Goal: Task Accomplishment & Management: Manage account settings

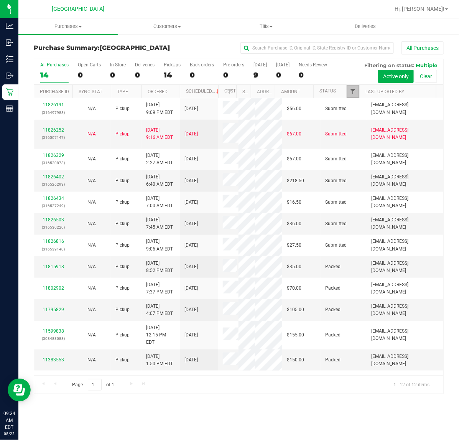
click at [354, 92] on span "Filter" at bounding box center [353, 91] width 6 height 6
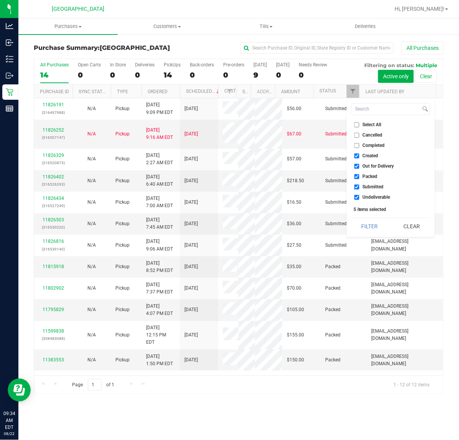
click at [356, 165] on input "Out for Delivery" at bounding box center [356, 166] width 5 height 5
checkbox input "false"
click at [356, 175] on input "Packed" at bounding box center [356, 176] width 5 height 5
checkbox input "false"
click at [357, 199] on input "Undeliverable" at bounding box center [356, 197] width 5 height 5
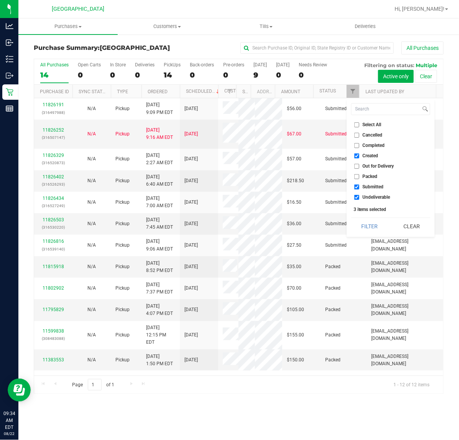
checkbox input "false"
click at [368, 225] on button "Filter" at bounding box center [369, 226] width 37 height 17
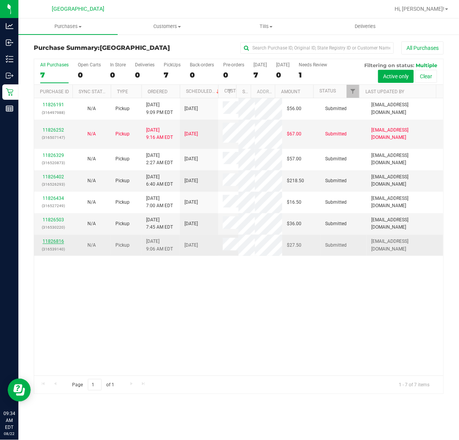
click at [52, 240] on link "11826816" at bounding box center [53, 240] width 21 height 5
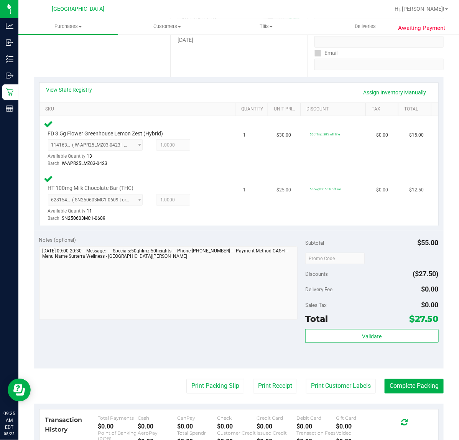
scroll to position [192, 0]
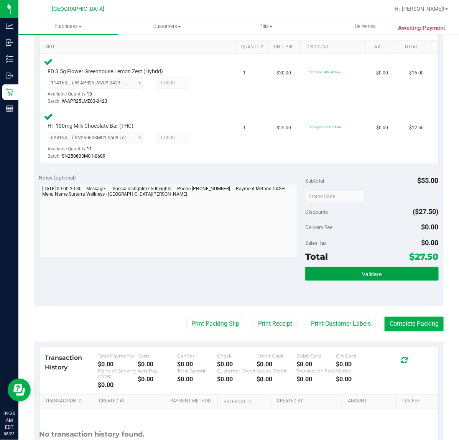
click at [388, 274] on button "Validate" at bounding box center [371, 274] width 133 height 14
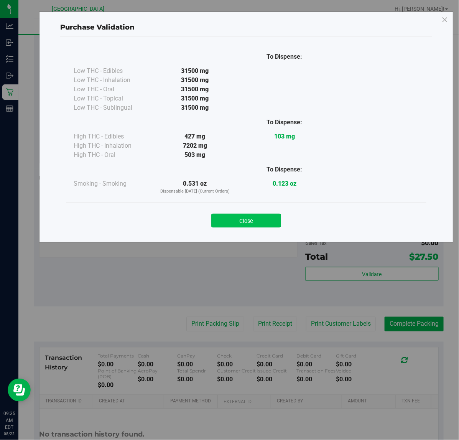
click at [271, 216] on button "Close" at bounding box center [246, 221] width 70 height 14
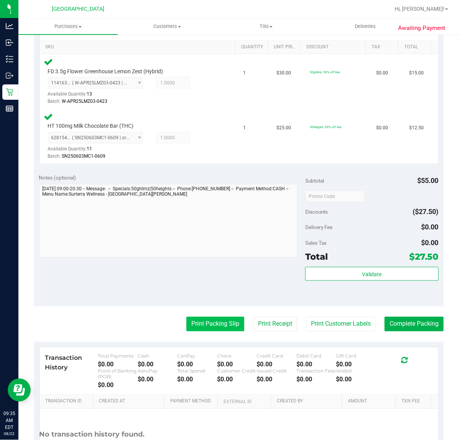
click at [215, 324] on button "Print Packing Slip" at bounding box center [215, 324] width 58 height 15
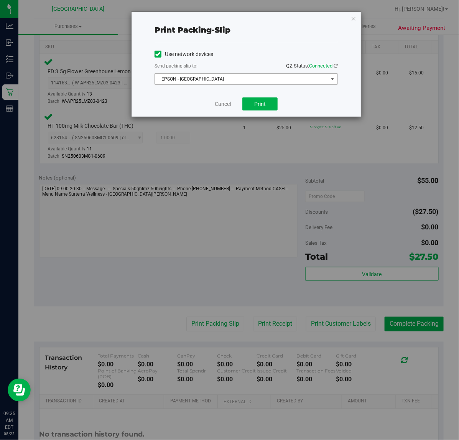
click at [261, 79] on span "EPSON - [GEOGRAPHIC_DATA]" at bounding box center [241, 79] width 173 height 11
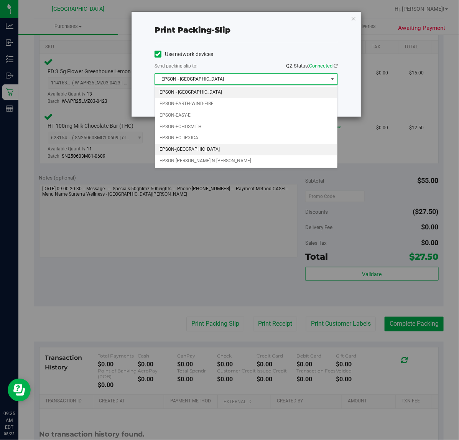
click at [192, 151] on li "EPSON-[GEOGRAPHIC_DATA]" at bounding box center [246, 150] width 182 height 12
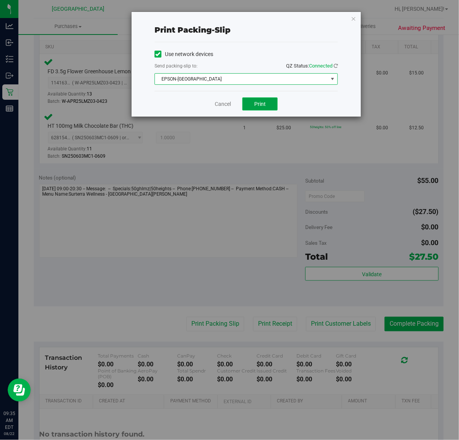
click at [269, 104] on button "Print" at bounding box center [259, 103] width 35 height 13
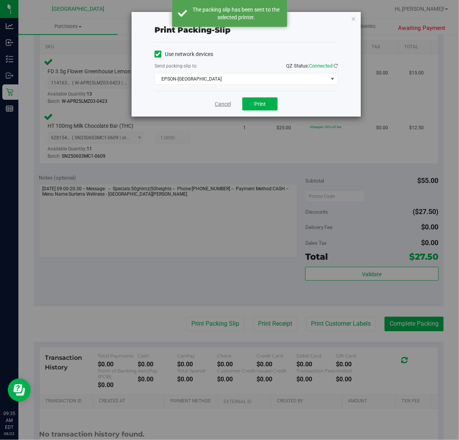
click at [220, 104] on link "Cancel" at bounding box center [223, 104] width 16 height 8
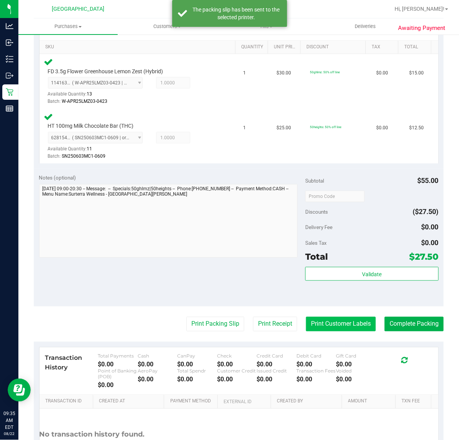
click at [321, 325] on button "Print Customer Labels" at bounding box center [341, 324] width 70 height 15
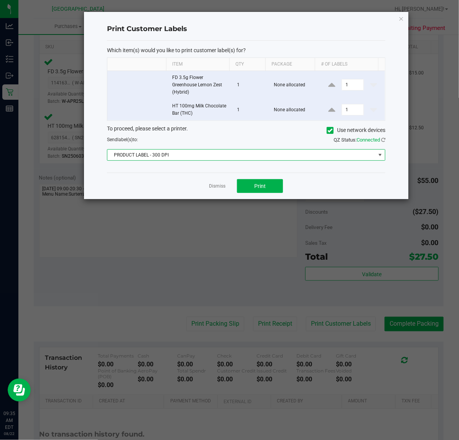
click at [247, 155] on span "PRODUCT LABEL - 300 DPI" at bounding box center [241, 155] width 268 height 11
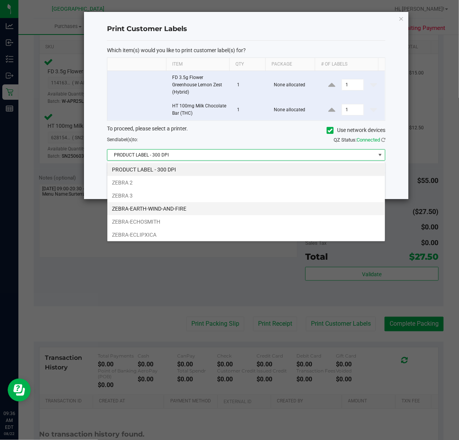
scroll to position [29, 0]
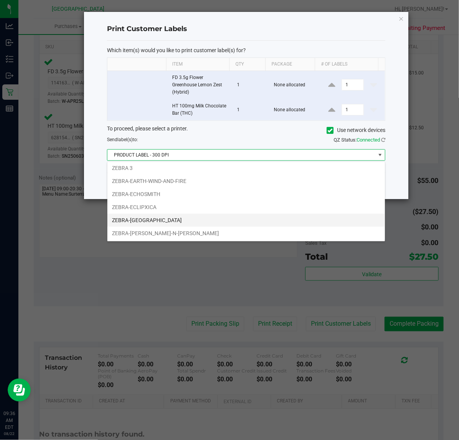
click at [171, 220] on li "ZEBRA-[GEOGRAPHIC_DATA]" at bounding box center [246, 220] width 278 height 13
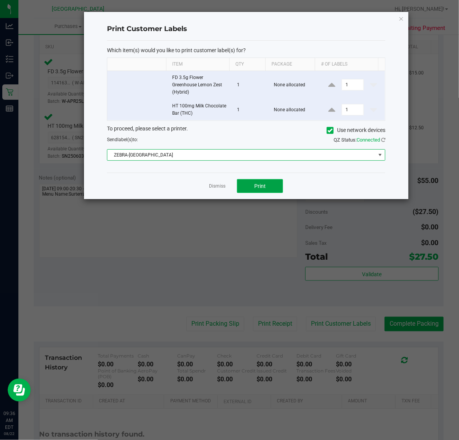
click at [251, 185] on button "Print" at bounding box center [260, 186] width 46 height 14
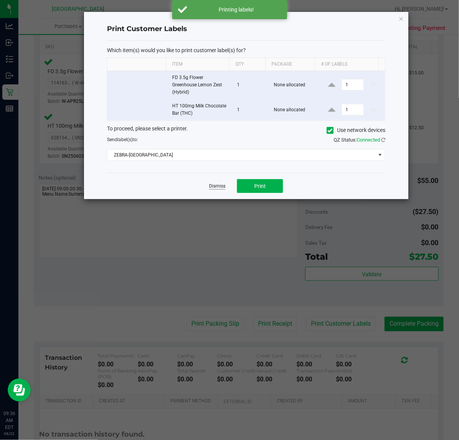
click at [219, 187] on link "Dismiss" at bounding box center [217, 186] width 16 height 7
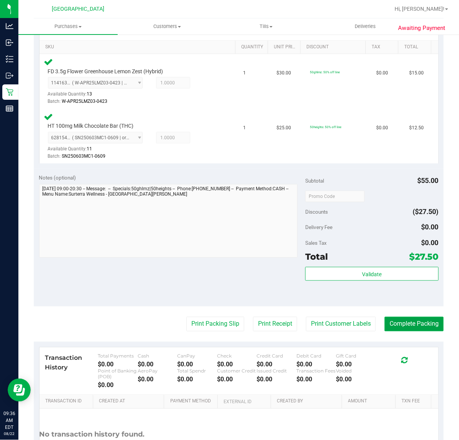
click at [414, 322] on button "Complete Packing" at bounding box center [414, 324] width 59 height 15
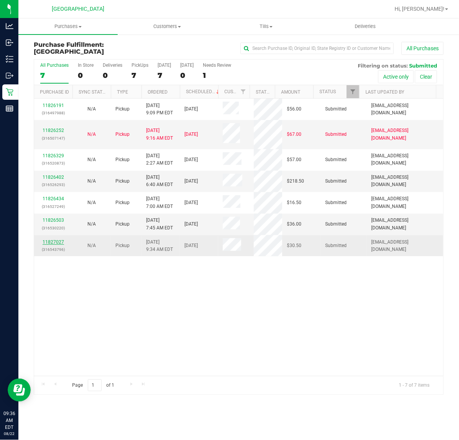
click at [59, 242] on link "11827027" at bounding box center [53, 241] width 21 height 5
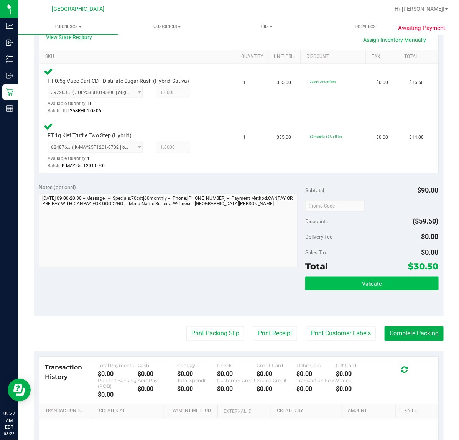
scroll to position [192, 0]
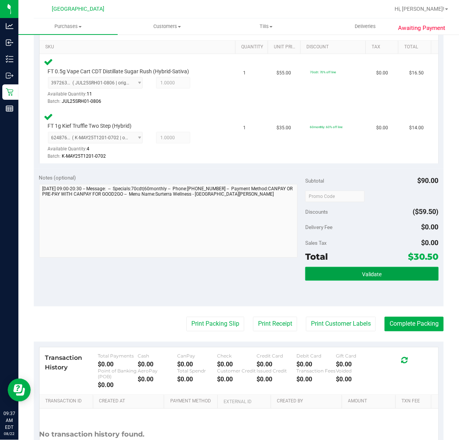
click at [340, 278] on button "Validate" at bounding box center [371, 274] width 133 height 14
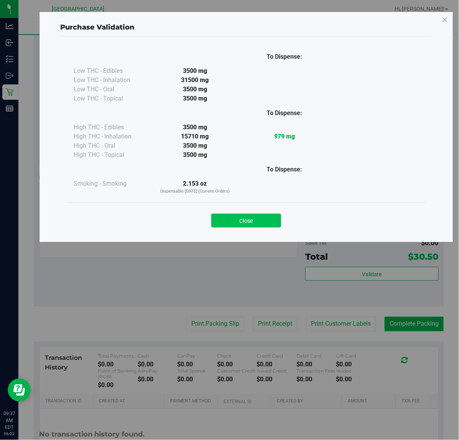
click at [259, 220] on button "Close" at bounding box center [246, 221] width 70 height 14
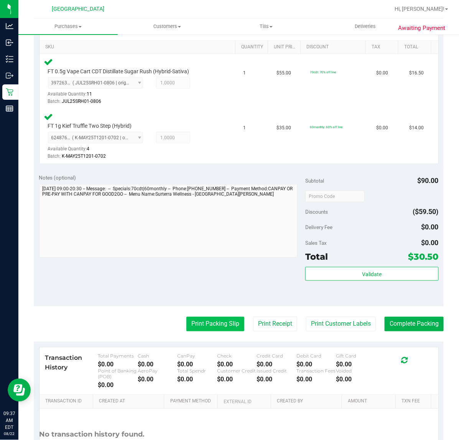
click at [207, 327] on button "Print Packing Slip" at bounding box center [215, 324] width 58 height 15
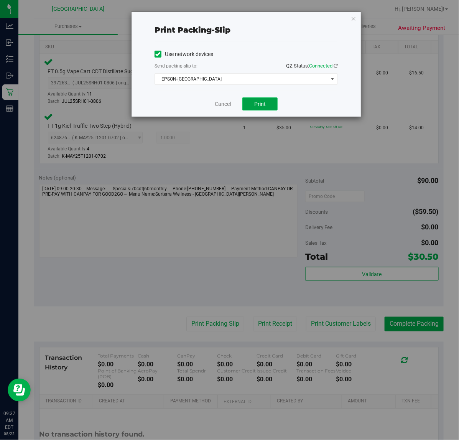
click at [264, 105] on span "Print" at bounding box center [260, 104] width 12 height 6
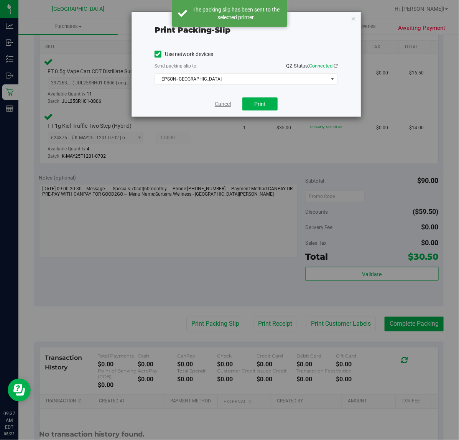
click at [223, 104] on link "Cancel" at bounding box center [223, 104] width 16 height 8
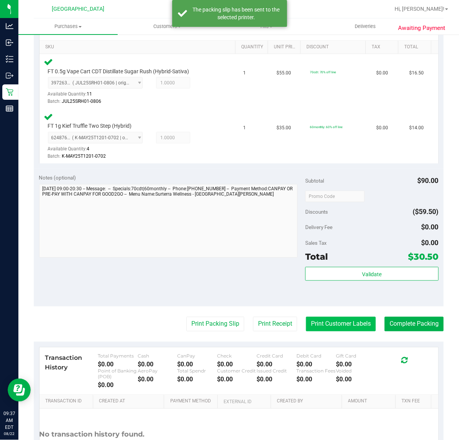
click at [320, 323] on button "Print Customer Labels" at bounding box center [341, 324] width 70 height 15
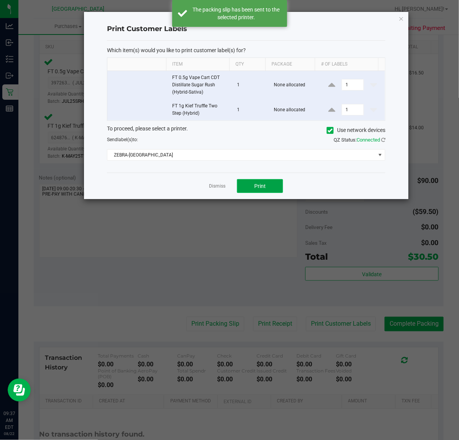
click at [272, 187] on button "Print" at bounding box center [260, 186] width 46 height 14
click at [219, 187] on link "Dismiss" at bounding box center [217, 186] width 16 height 7
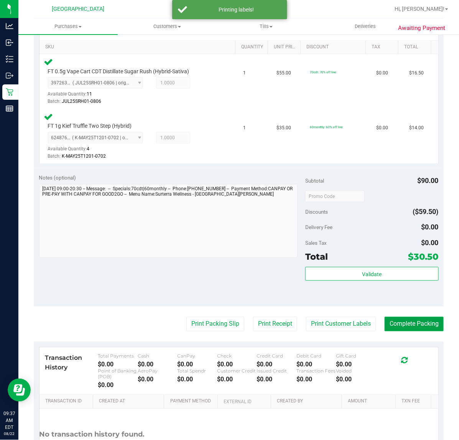
click at [399, 328] on button "Complete Packing" at bounding box center [414, 324] width 59 height 15
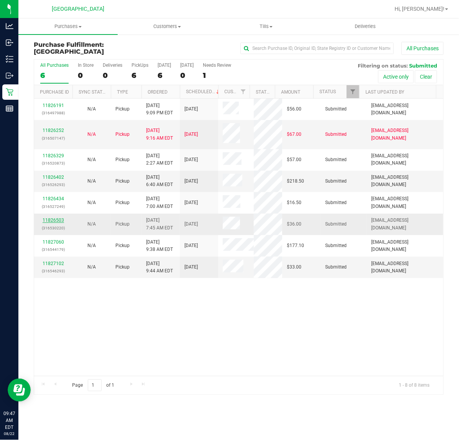
click at [58, 220] on link "11826503" at bounding box center [53, 219] width 21 height 5
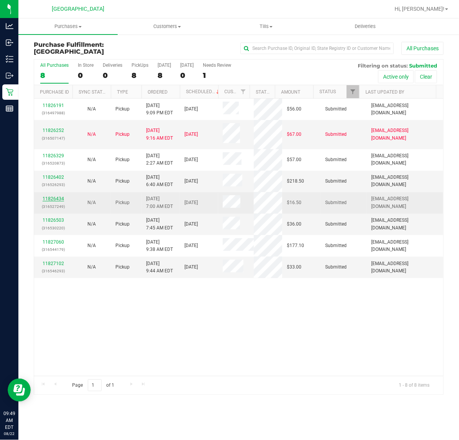
click at [59, 198] on link "11826434" at bounding box center [53, 198] width 21 height 5
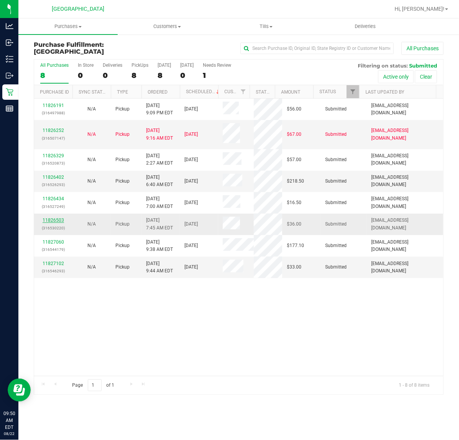
click at [47, 220] on link "11826503" at bounding box center [53, 219] width 21 height 5
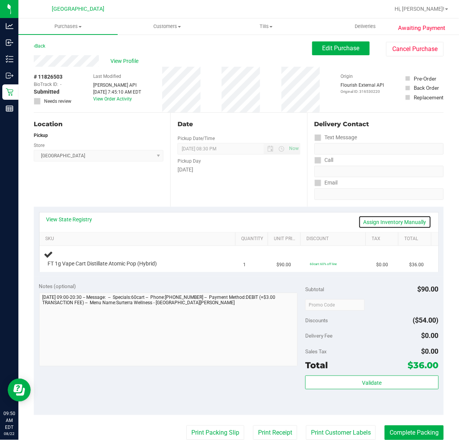
click at [376, 222] on link "Assign Inventory Manually" at bounding box center [394, 221] width 73 height 13
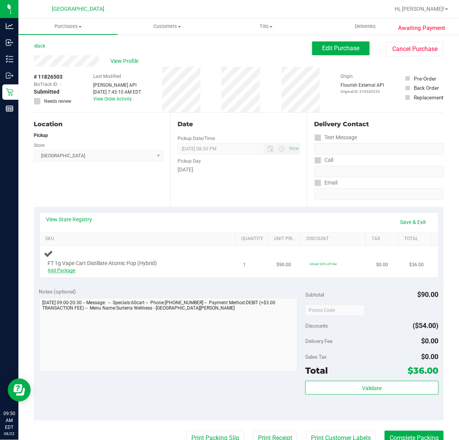
click at [64, 269] on link "Add Package" at bounding box center [62, 270] width 28 height 5
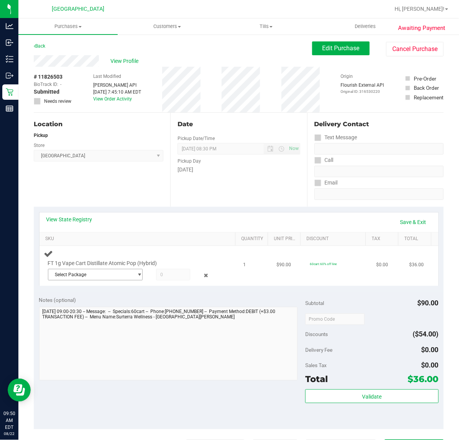
click at [76, 275] on span "Select Package" at bounding box center [90, 274] width 84 height 11
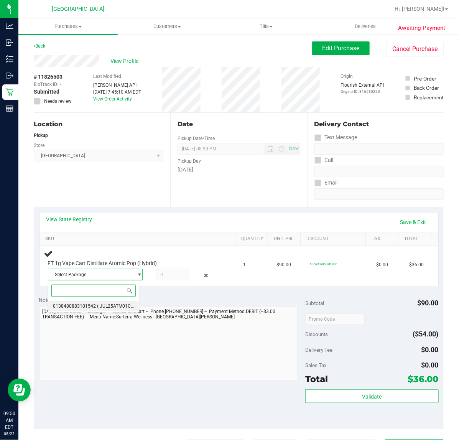
click at [88, 309] on span "0138480883101542" at bounding box center [74, 305] width 43 height 5
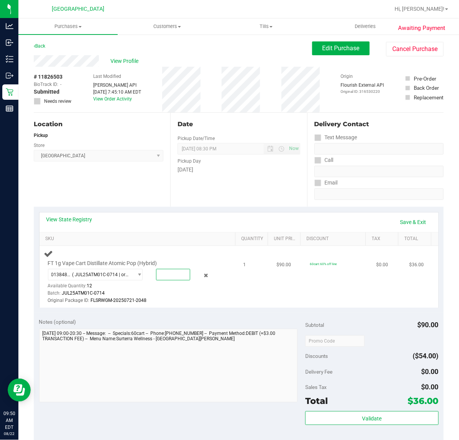
click at [167, 276] on span at bounding box center [173, 275] width 34 height 12
type input "1"
type input "1.0000"
click at [211, 298] on div "Original Package ID: FLSRWGM-20250721-2048" at bounding box center [133, 300] width 171 height 7
click at [404, 222] on link "Save & Exit" at bounding box center [413, 221] width 36 height 13
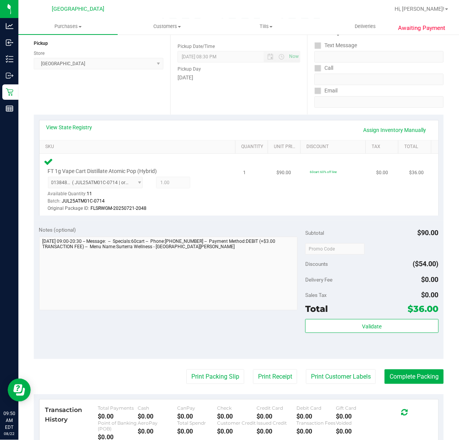
scroll to position [96, 0]
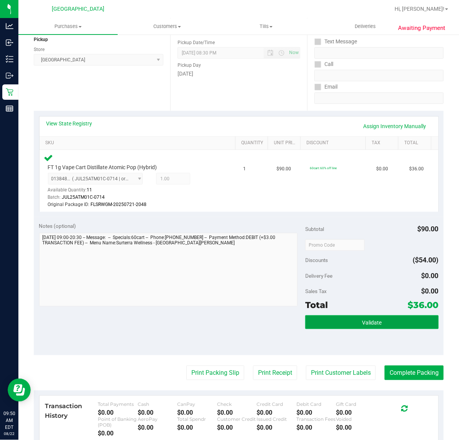
click at [362, 321] on span "Validate" at bounding box center [372, 322] width 20 height 6
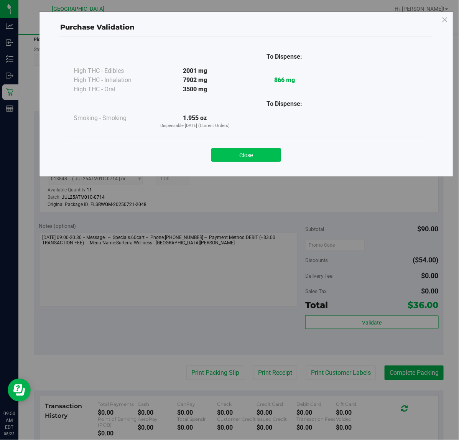
click at [276, 156] on button "Close" at bounding box center [246, 155] width 70 height 14
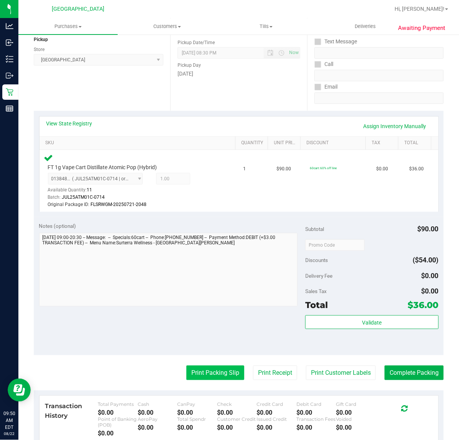
click at [231, 376] on button "Print Packing Slip" at bounding box center [215, 372] width 58 height 15
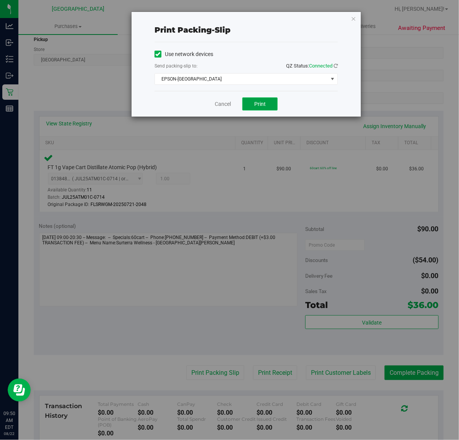
click at [262, 105] on span "Print" at bounding box center [260, 104] width 12 height 6
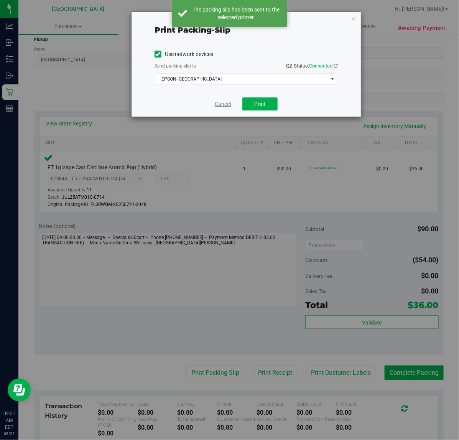
click at [219, 106] on link "Cancel" at bounding box center [223, 104] width 16 height 8
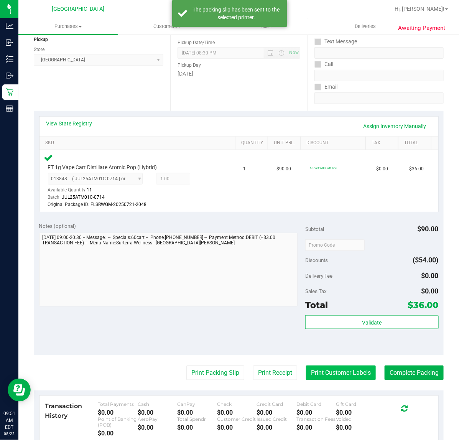
click at [335, 373] on button "Print Customer Labels" at bounding box center [341, 372] width 70 height 15
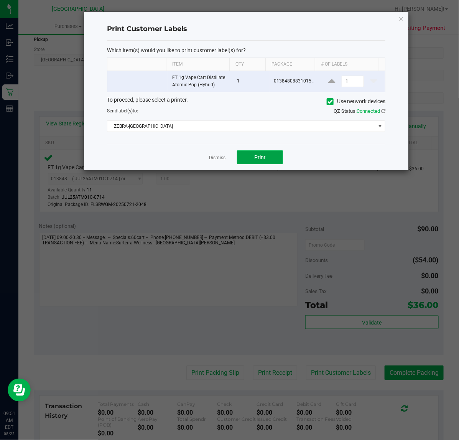
click at [264, 160] on span "Print" at bounding box center [260, 157] width 12 height 6
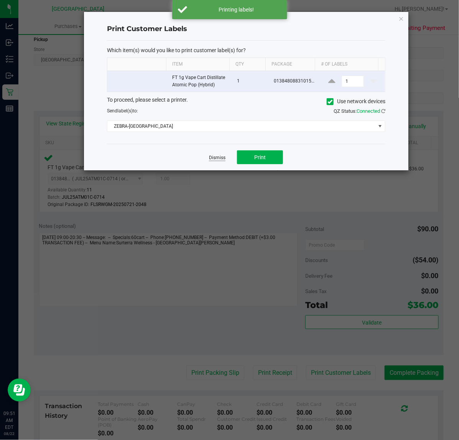
click at [215, 160] on link "Dismiss" at bounding box center [217, 158] width 16 height 7
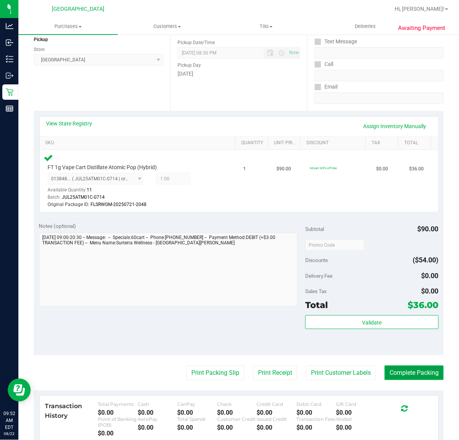
click at [408, 374] on button "Complete Packing" at bounding box center [414, 372] width 59 height 15
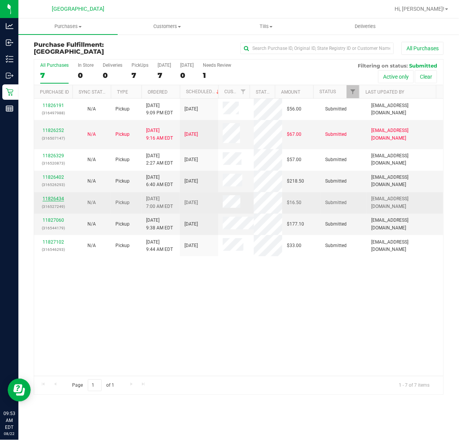
click at [50, 199] on link "11826434" at bounding box center [53, 198] width 21 height 5
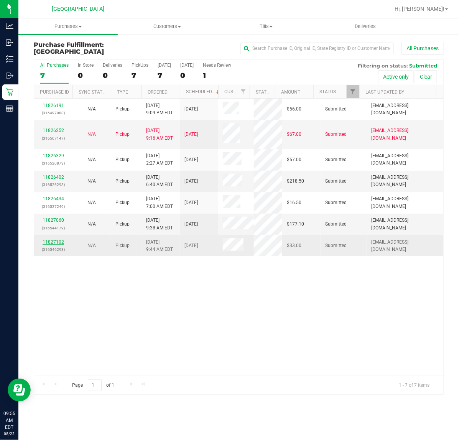
click at [51, 242] on link "11827102" at bounding box center [53, 241] width 21 height 5
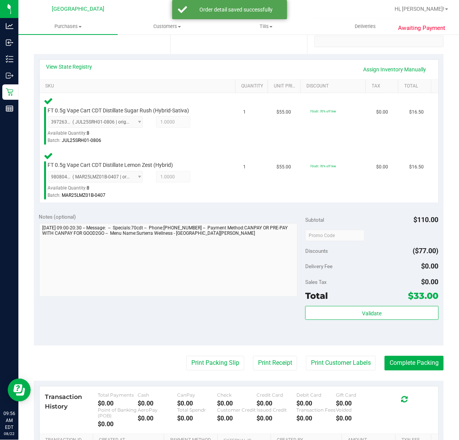
scroll to position [192, 0]
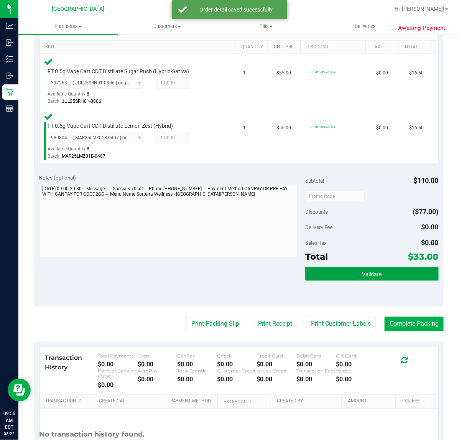
click at [371, 274] on span "Validate" at bounding box center [372, 274] width 20 height 6
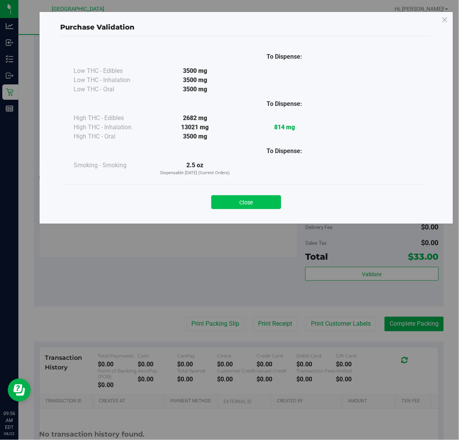
click at [275, 202] on button "Close" at bounding box center [246, 202] width 70 height 14
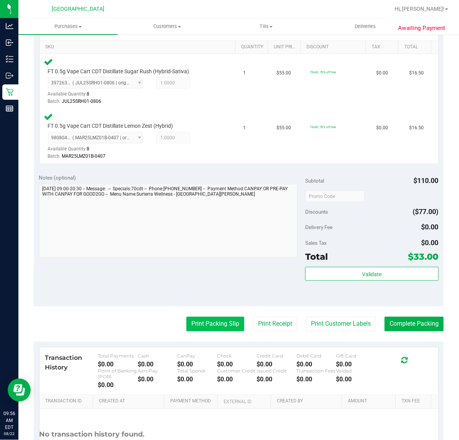
click at [208, 326] on button "Print Packing Slip" at bounding box center [215, 324] width 58 height 15
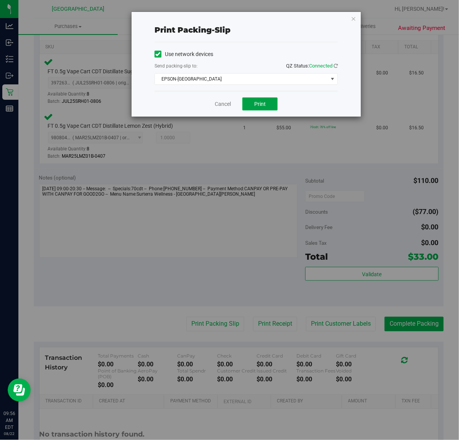
click at [263, 106] on span "Print" at bounding box center [260, 104] width 12 height 6
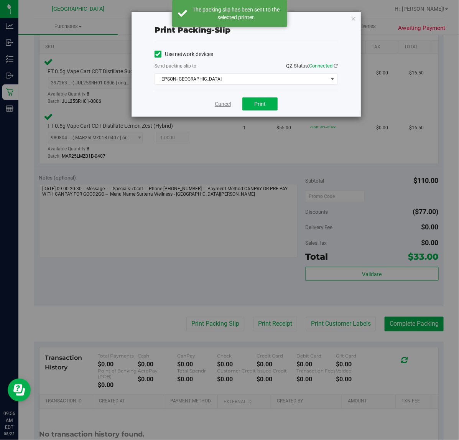
click at [225, 104] on link "Cancel" at bounding box center [223, 104] width 16 height 8
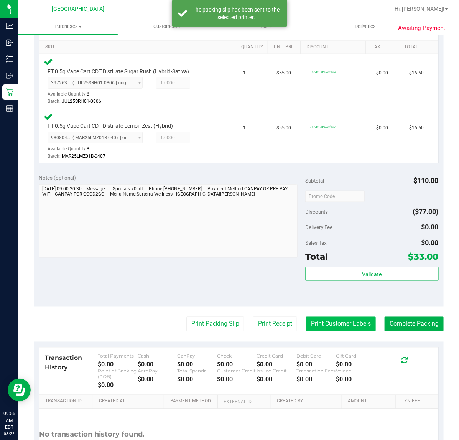
click at [345, 327] on button "Print Customer Labels" at bounding box center [341, 324] width 70 height 15
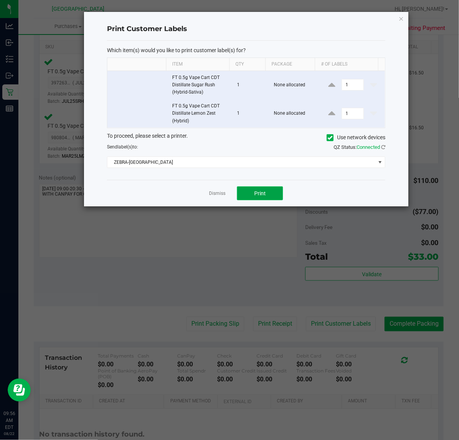
click at [280, 195] on button "Print" at bounding box center [260, 193] width 46 height 14
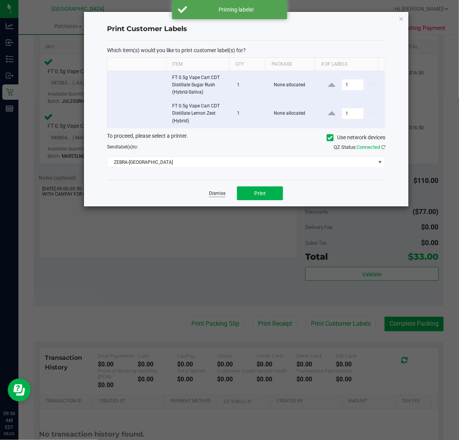
click at [219, 194] on link "Dismiss" at bounding box center [217, 193] width 16 height 7
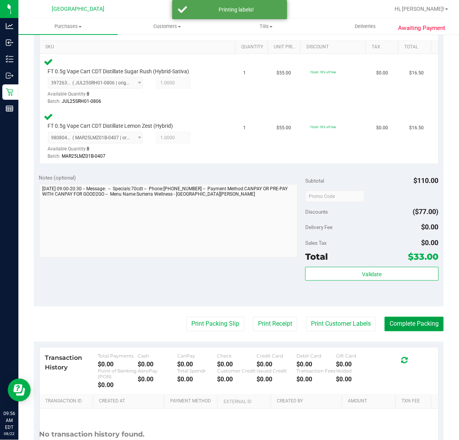
click at [395, 324] on button "Complete Packing" at bounding box center [414, 324] width 59 height 15
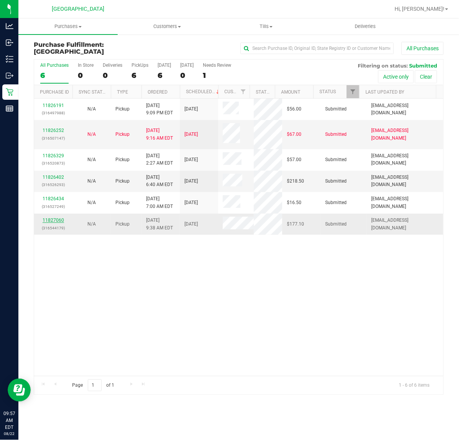
click at [54, 221] on link "11827060" at bounding box center [53, 219] width 21 height 5
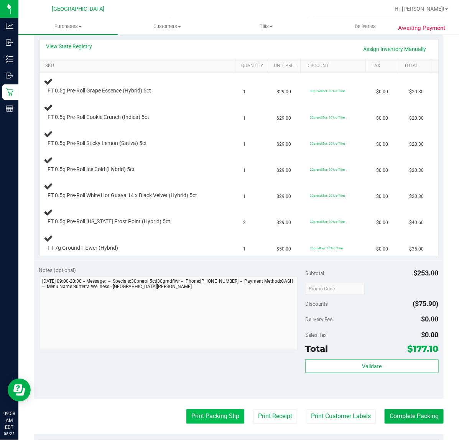
scroll to position [144, 0]
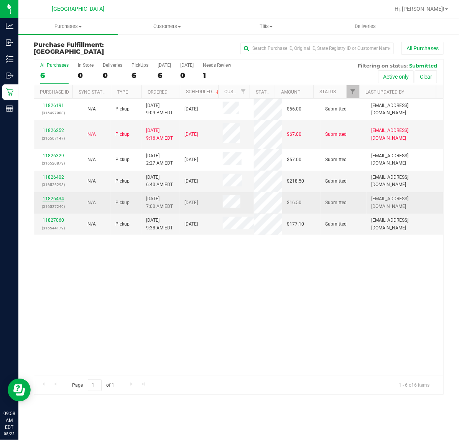
click at [56, 199] on link "11826434" at bounding box center [53, 198] width 21 height 5
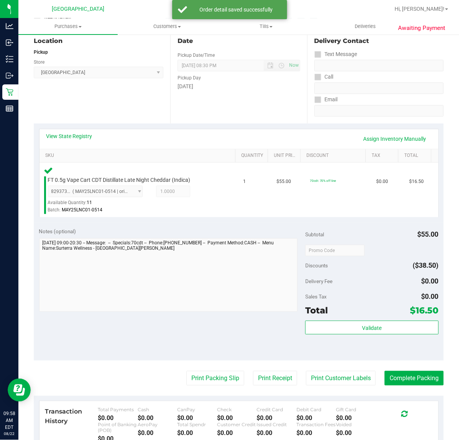
scroll to position [96, 0]
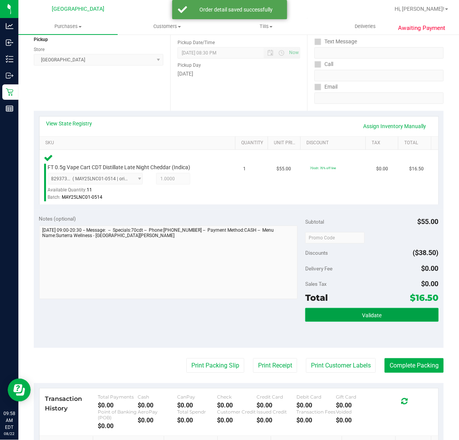
click at [321, 317] on button "Validate" at bounding box center [371, 315] width 133 height 14
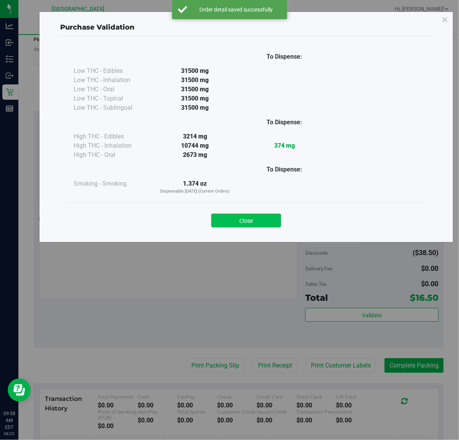
click at [275, 224] on button "Close" at bounding box center [246, 221] width 70 height 14
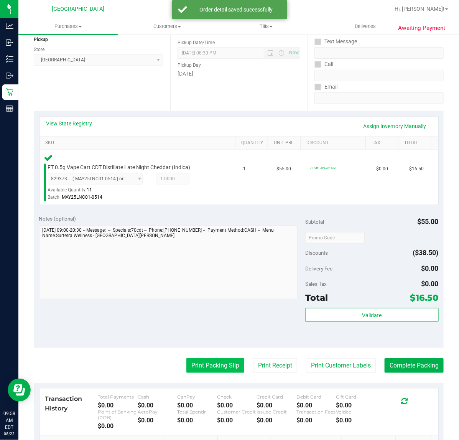
click at [209, 366] on button "Print Packing Slip" at bounding box center [215, 365] width 58 height 15
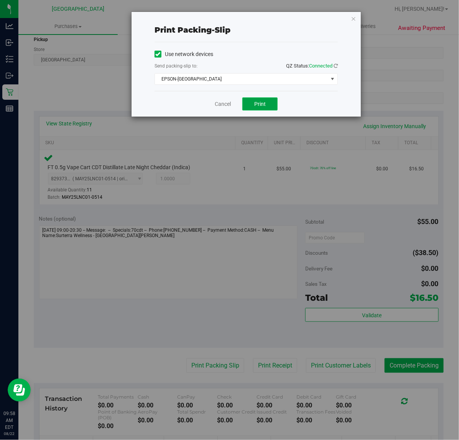
click at [267, 104] on button "Print" at bounding box center [259, 103] width 35 height 13
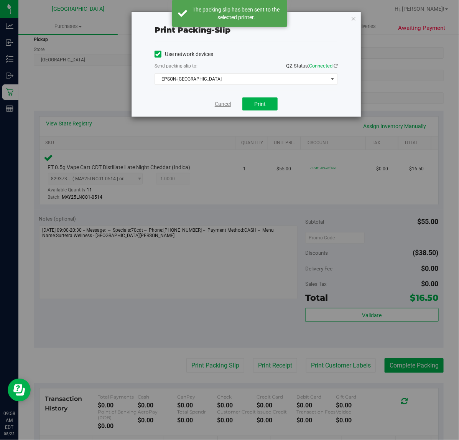
click at [219, 104] on link "Cancel" at bounding box center [223, 104] width 16 height 8
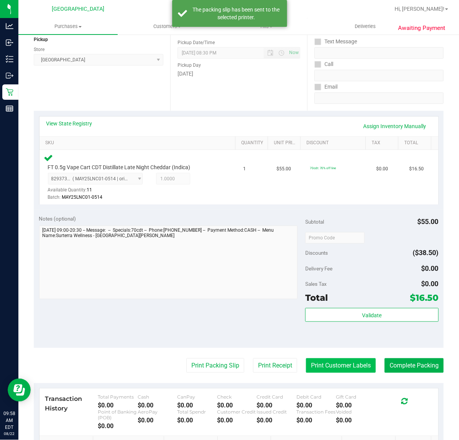
click at [313, 363] on button "Print Customer Labels" at bounding box center [341, 365] width 70 height 15
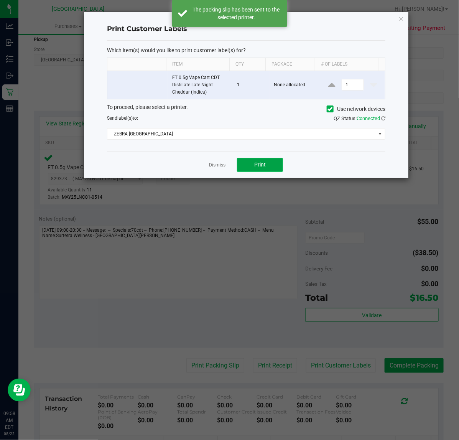
click at [270, 169] on button "Print" at bounding box center [260, 165] width 46 height 14
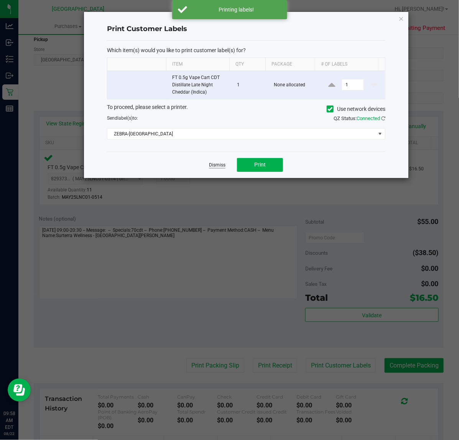
click at [219, 167] on link "Dismiss" at bounding box center [217, 165] width 16 height 7
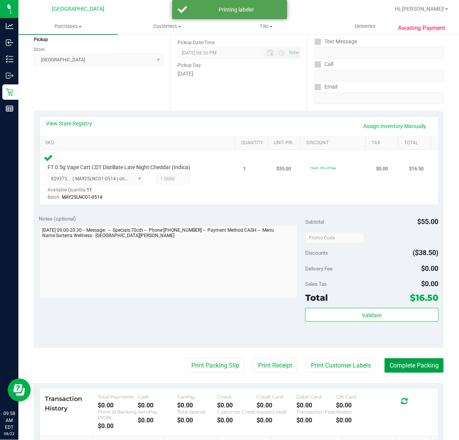
click at [397, 367] on button "Complete Packing" at bounding box center [414, 365] width 59 height 15
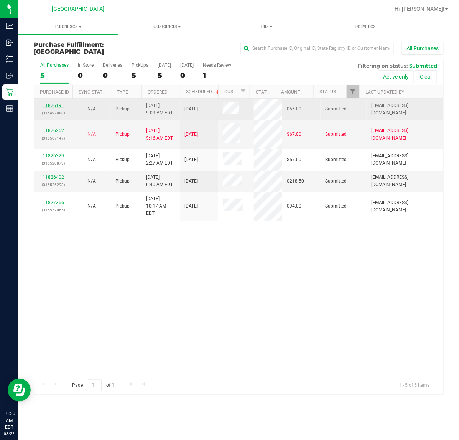
click at [49, 105] on link "11826191" at bounding box center [53, 105] width 21 height 5
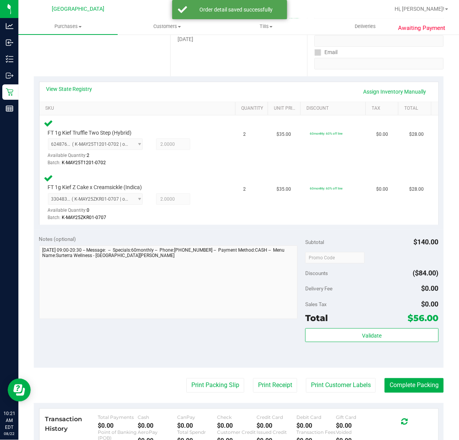
scroll to position [144, 0]
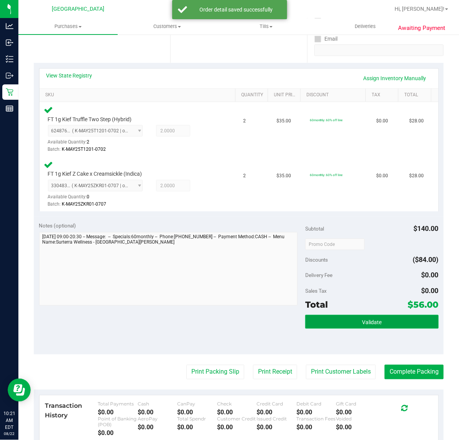
click at [368, 324] on span "Validate" at bounding box center [372, 322] width 20 height 6
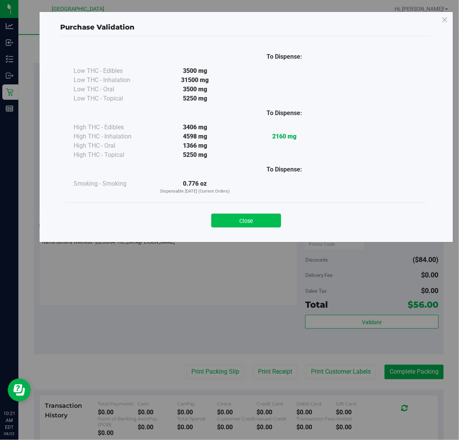
click at [244, 221] on button "Close" at bounding box center [246, 221] width 70 height 14
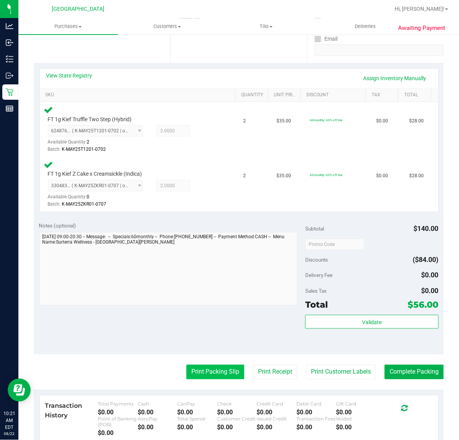
click at [202, 370] on button "Print Packing Slip" at bounding box center [215, 372] width 58 height 15
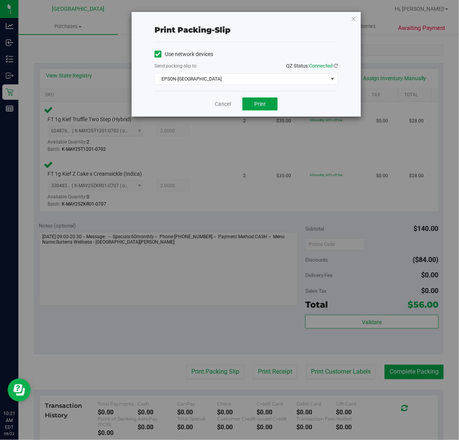
click at [267, 104] on button "Print" at bounding box center [259, 103] width 35 height 13
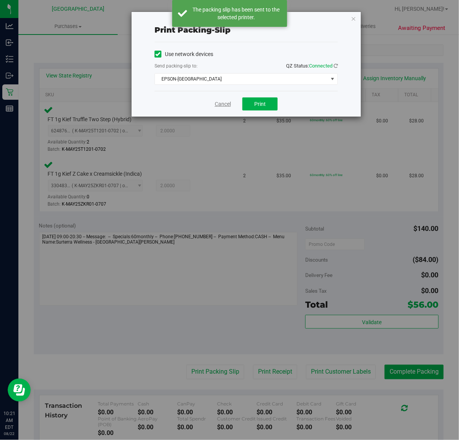
click at [223, 105] on link "Cancel" at bounding box center [223, 104] width 16 height 8
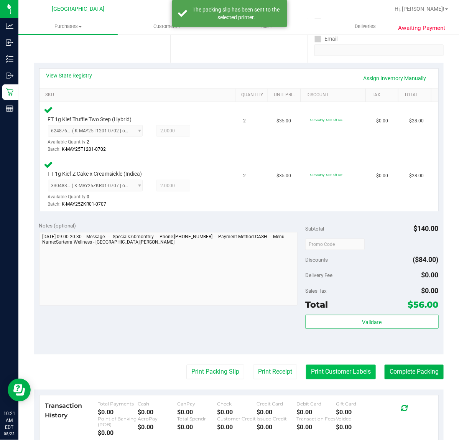
click at [342, 376] on button "Print Customer Labels" at bounding box center [341, 372] width 70 height 15
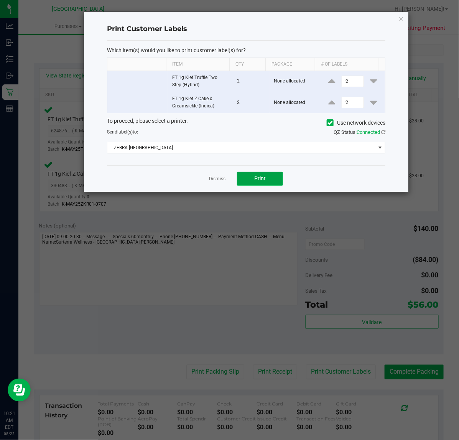
click at [276, 177] on button "Print" at bounding box center [260, 179] width 46 height 14
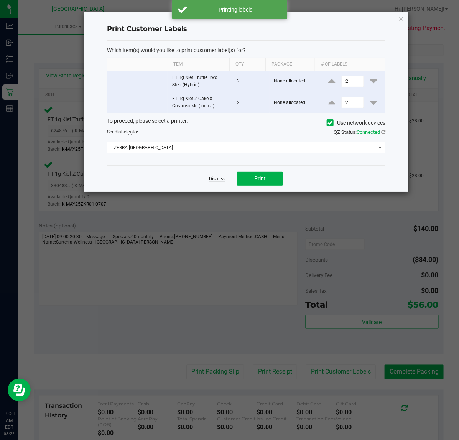
click at [220, 181] on link "Dismiss" at bounding box center [217, 179] width 16 height 7
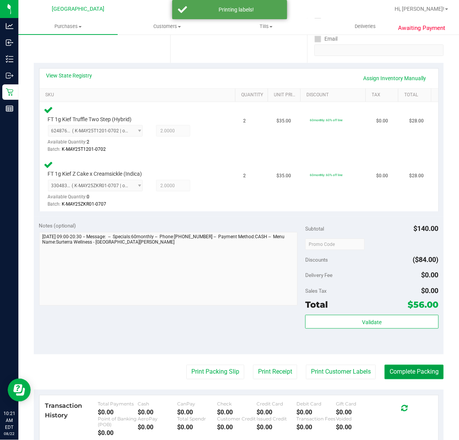
click at [410, 373] on button "Complete Packing" at bounding box center [414, 372] width 59 height 15
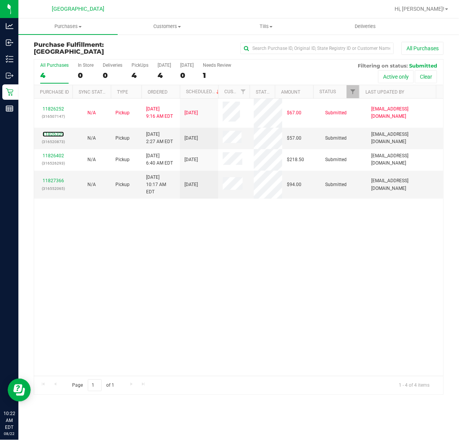
click at [54, 135] on link "11826329" at bounding box center [53, 134] width 21 height 5
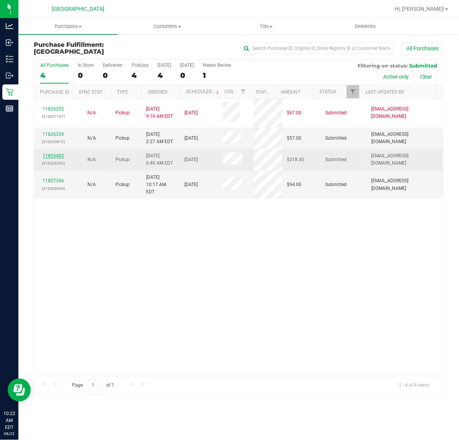
click at [54, 155] on link "11826402" at bounding box center [53, 155] width 21 height 5
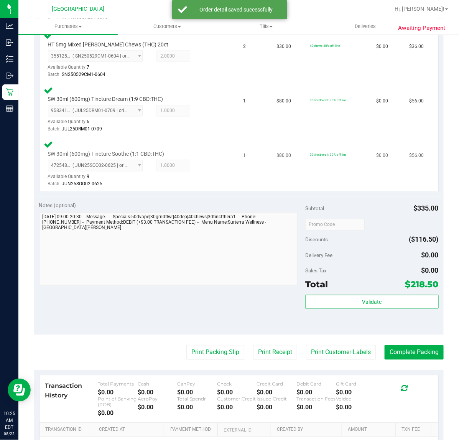
scroll to position [383, 0]
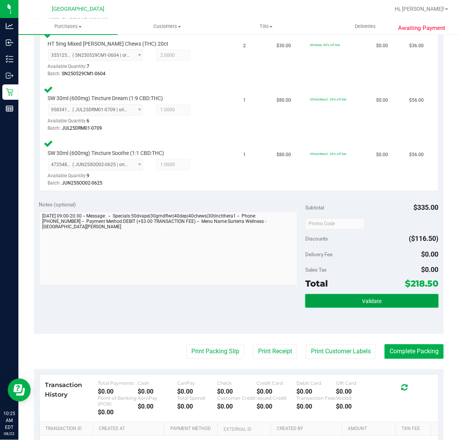
click at [333, 299] on button "Validate" at bounding box center [371, 301] width 133 height 14
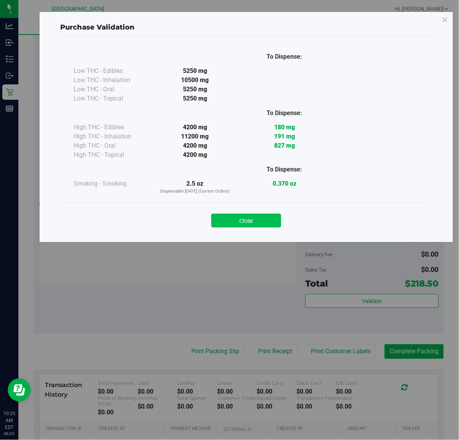
click at [254, 222] on button "Close" at bounding box center [246, 221] width 70 height 14
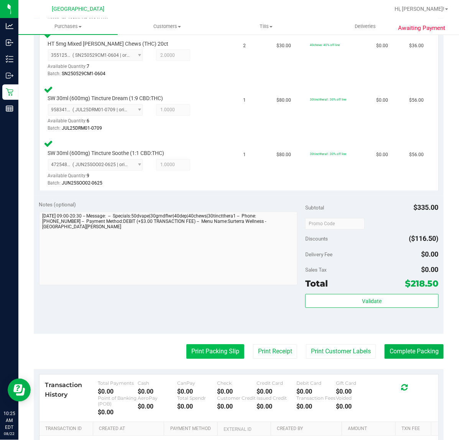
click at [219, 355] on button "Print Packing Slip" at bounding box center [215, 351] width 58 height 15
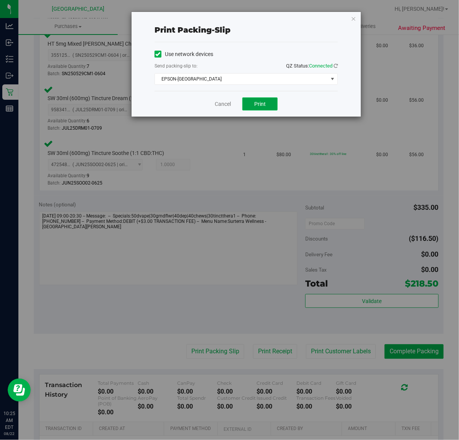
click at [265, 109] on button "Print" at bounding box center [259, 103] width 35 height 13
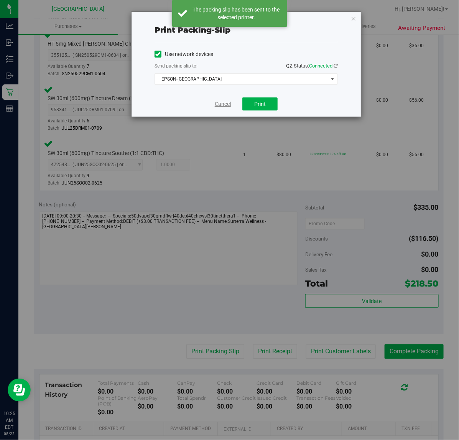
click at [221, 102] on link "Cancel" at bounding box center [223, 104] width 16 height 8
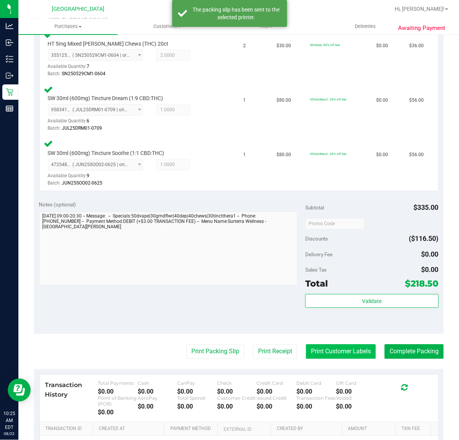
click at [328, 346] on button "Print Customer Labels" at bounding box center [341, 351] width 70 height 15
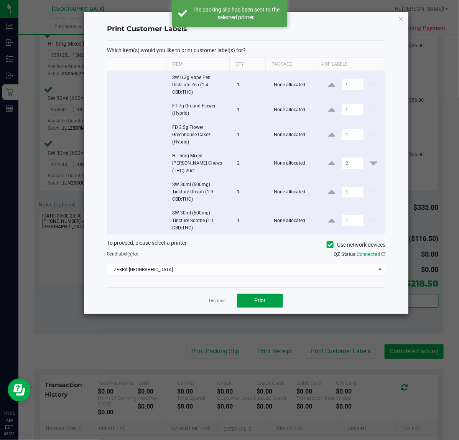
click at [274, 294] on button "Print" at bounding box center [260, 301] width 46 height 14
click at [219, 298] on link "Dismiss" at bounding box center [217, 301] width 16 height 7
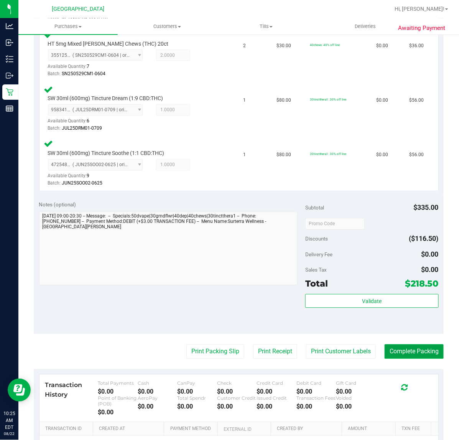
click at [410, 351] on button "Complete Packing" at bounding box center [414, 351] width 59 height 15
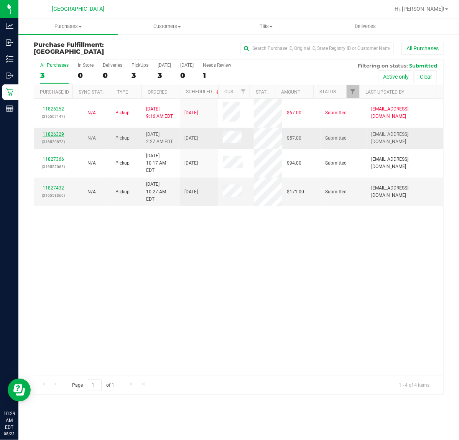
click at [55, 133] on link "11826329" at bounding box center [53, 134] width 21 height 5
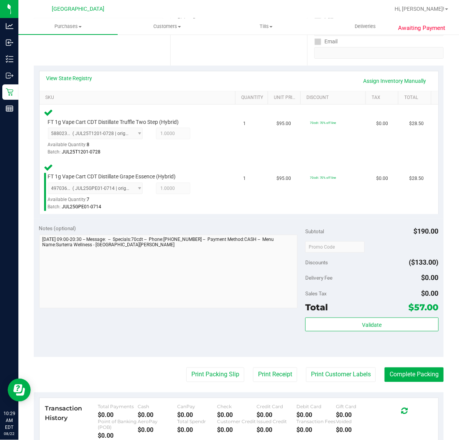
scroll to position [144, 0]
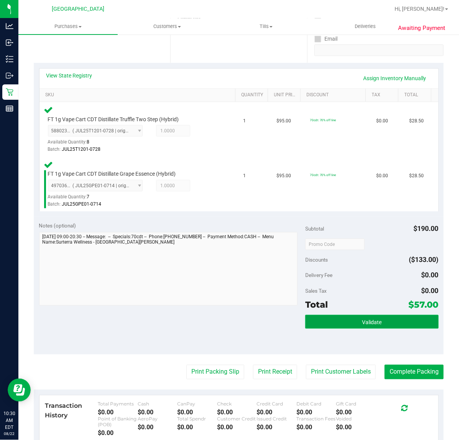
click at [367, 319] on span "Validate" at bounding box center [372, 322] width 20 height 6
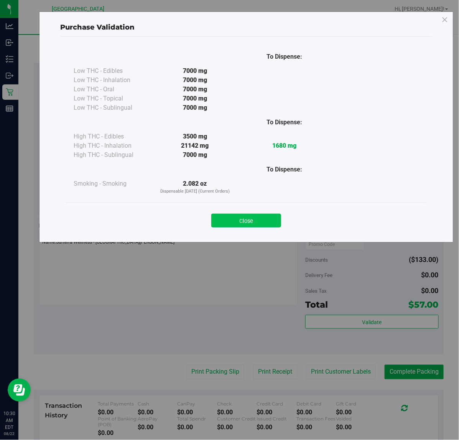
click at [242, 219] on button "Close" at bounding box center [246, 221] width 70 height 14
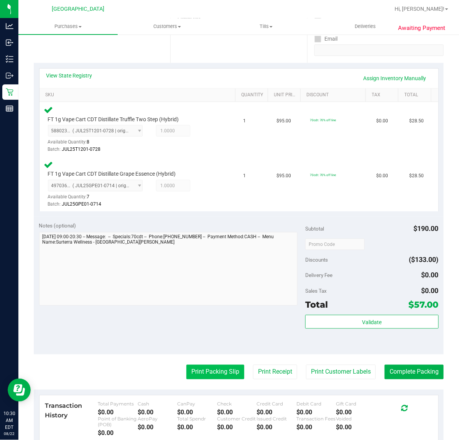
click at [210, 377] on button "Print Packing Slip" at bounding box center [215, 372] width 58 height 15
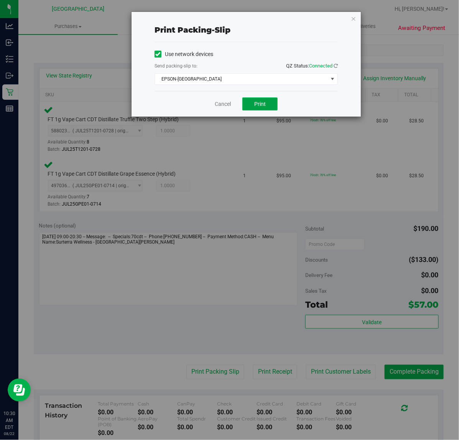
click at [260, 102] on span "Print" at bounding box center [260, 104] width 12 height 6
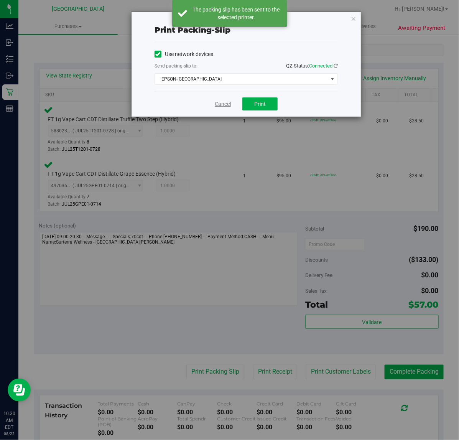
click at [227, 104] on link "Cancel" at bounding box center [223, 104] width 16 height 8
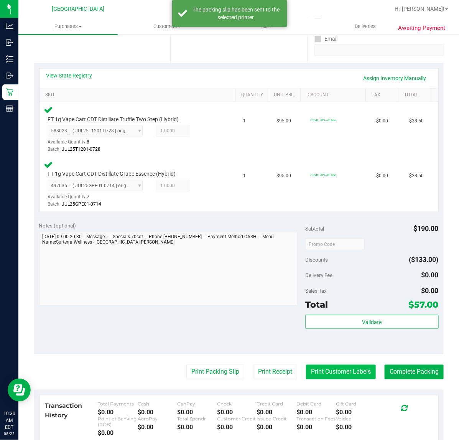
click at [329, 374] on button "Print Customer Labels" at bounding box center [341, 372] width 70 height 15
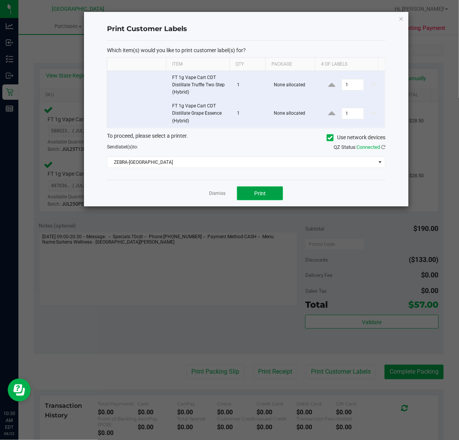
click at [263, 191] on span "Print" at bounding box center [260, 193] width 12 height 6
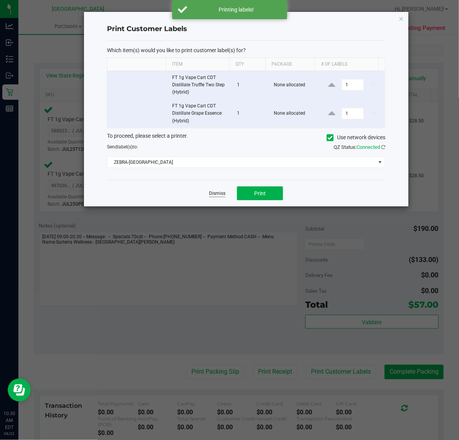
click at [220, 195] on link "Dismiss" at bounding box center [217, 193] width 16 height 7
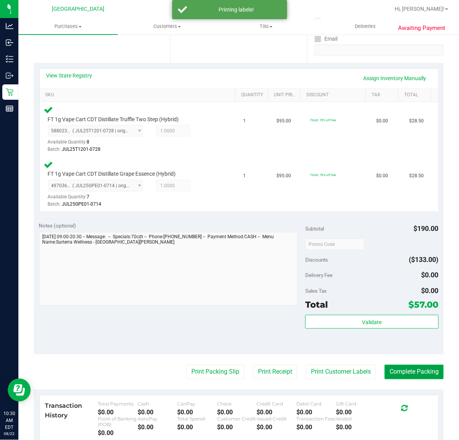
click at [409, 369] on button "Complete Packing" at bounding box center [414, 372] width 59 height 15
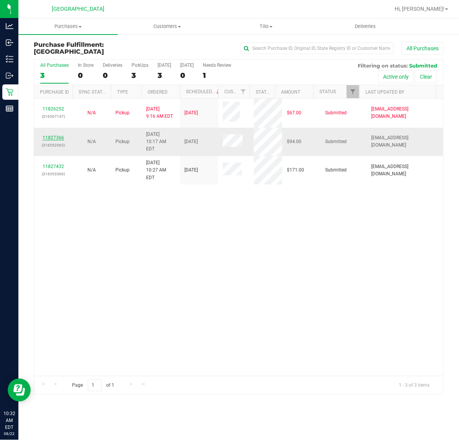
click at [56, 135] on link "11827366" at bounding box center [53, 137] width 21 height 5
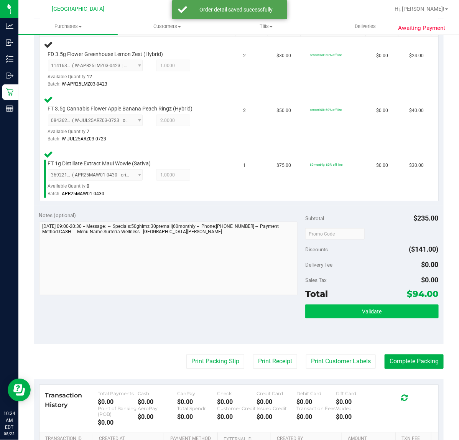
scroll to position [240, 0]
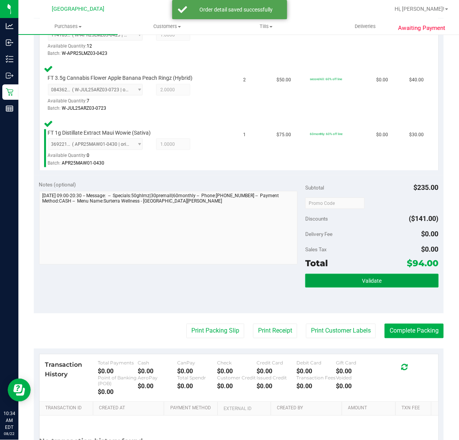
click at [346, 279] on button "Validate" at bounding box center [371, 281] width 133 height 14
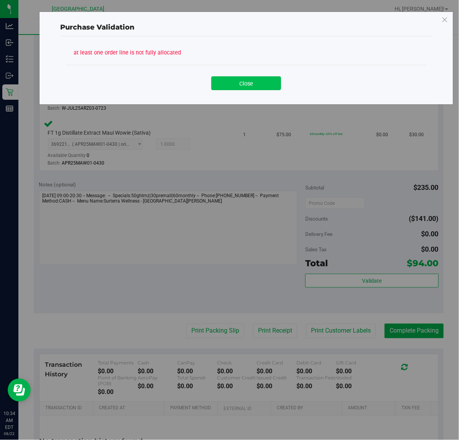
click at [264, 81] on button "Close" at bounding box center [246, 83] width 70 height 14
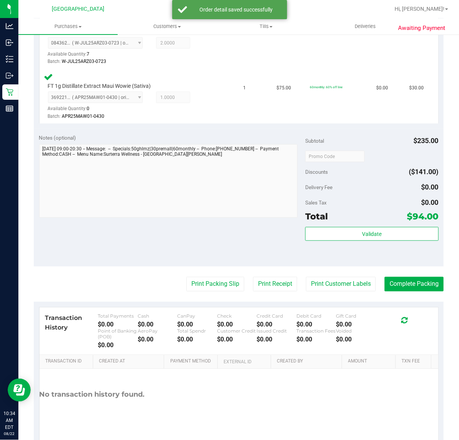
scroll to position [311, 0]
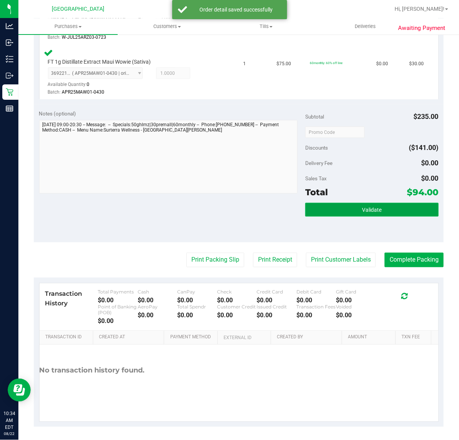
click at [355, 209] on button "Validate" at bounding box center [371, 210] width 133 height 14
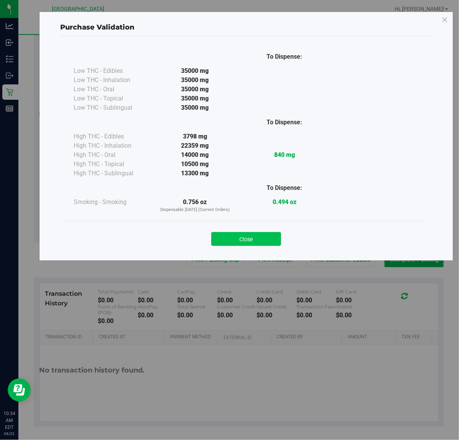
click at [245, 237] on button "Close" at bounding box center [246, 239] width 70 height 14
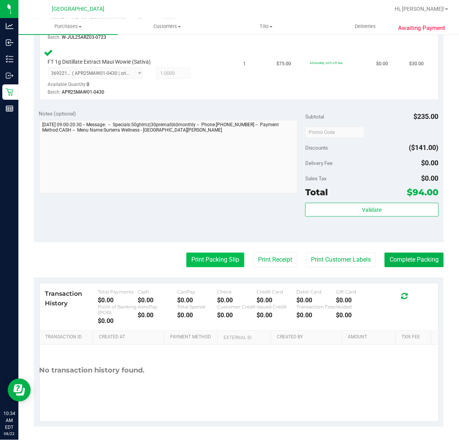
click at [217, 257] on button "Print Packing Slip" at bounding box center [215, 260] width 58 height 15
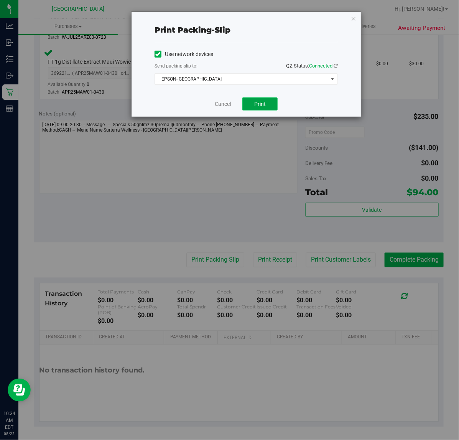
click at [270, 104] on button "Print" at bounding box center [259, 103] width 35 height 13
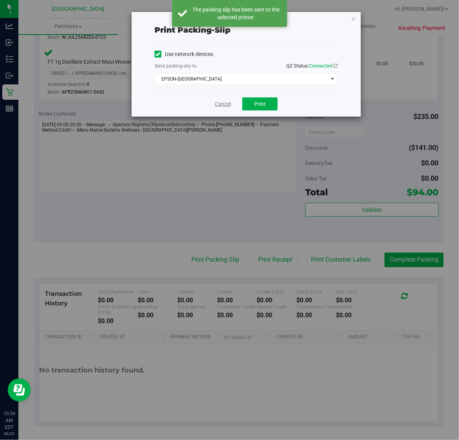
click at [223, 104] on link "Cancel" at bounding box center [223, 104] width 16 height 8
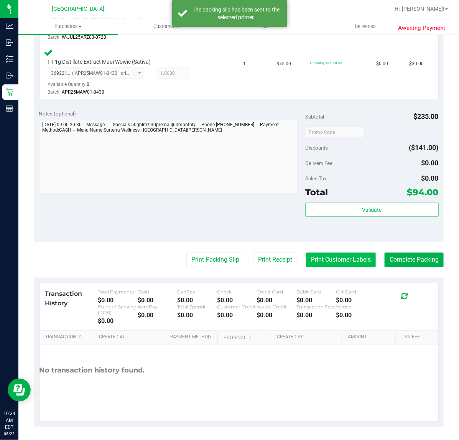
click at [344, 261] on button "Print Customer Labels" at bounding box center [341, 260] width 70 height 15
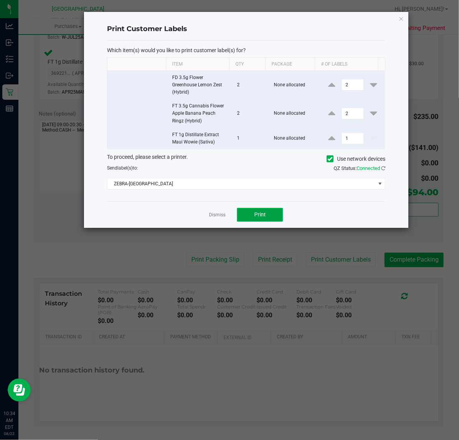
click at [268, 213] on button "Print" at bounding box center [260, 215] width 46 height 14
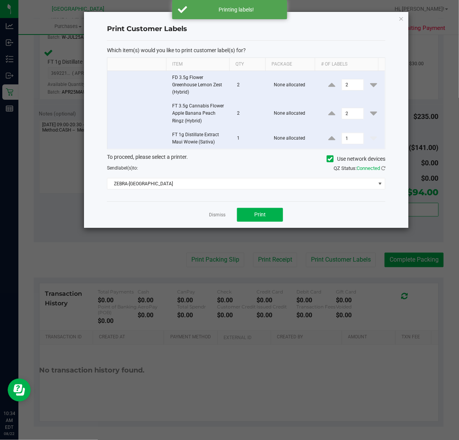
click at [218, 215] on link "Dismiss" at bounding box center [217, 215] width 16 height 7
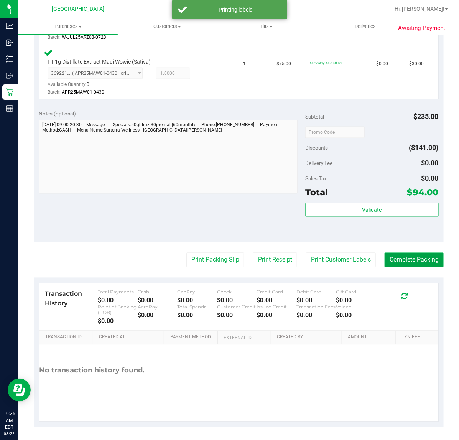
click at [404, 263] on button "Complete Packing" at bounding box center [414, 260] width 59 height 15
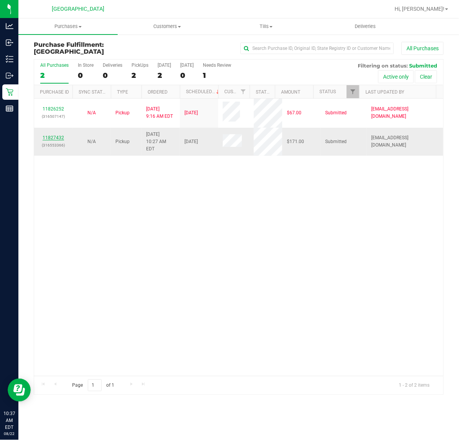
click at [52, 135] on link "11827432" at bounding box center [53, 137] width 21 height 5
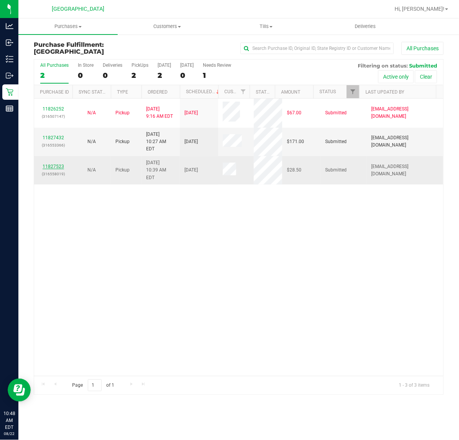
click at [54, 164] on link "11827523" at bounding box center [53, 166] width 21 height 5
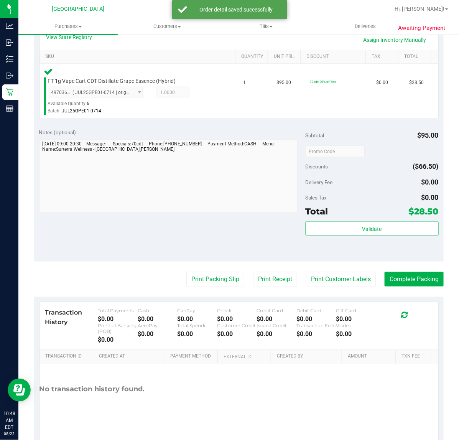
scroll to position [192, 0]
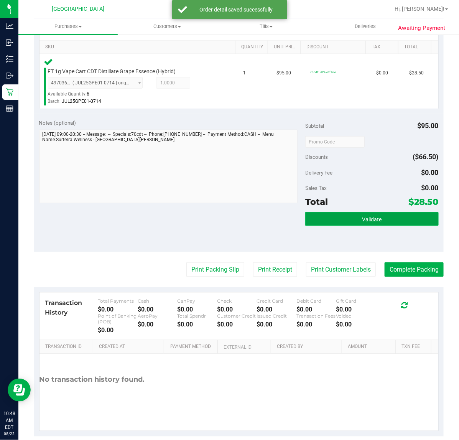
click at [323, 221] on button "Validate" at bounding box center [371, 219] width 133 height 14
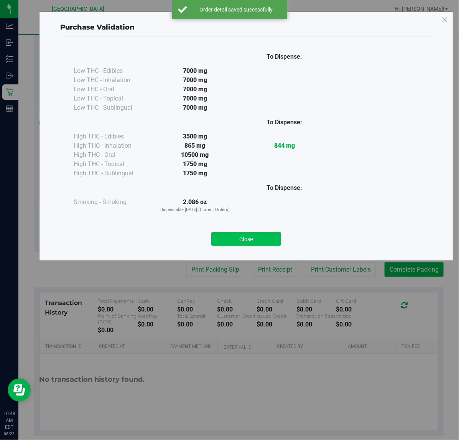
click at [240, 236] on button "Close" at bounding box center [246, 239] width 70 height 14
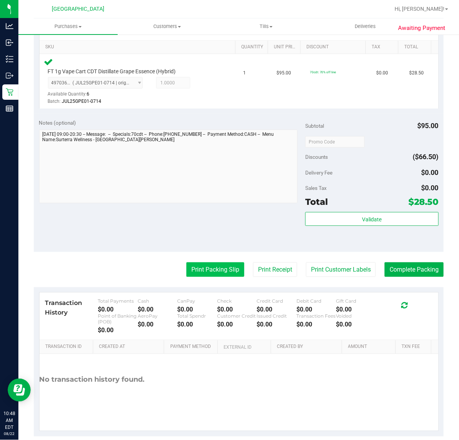
click at [214, 270] on button "Print Packing Slip" at bounding box center [215, 269] width 58 height 15
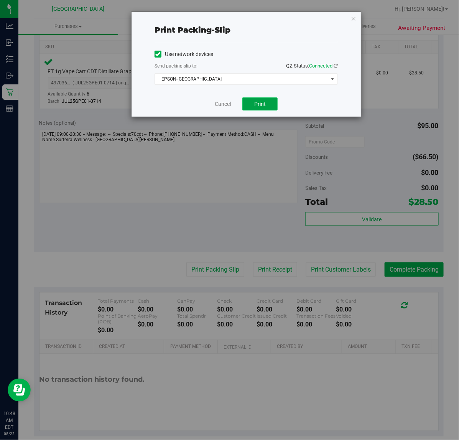
click at [265, 104] on span "Print" at bounding box center [260, 104] width 12 height 6
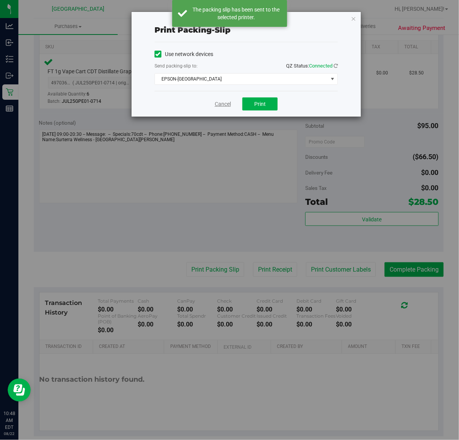
click at [220, 105] on link "Cancel" at bounding box center [223, 104] width 16 height 8
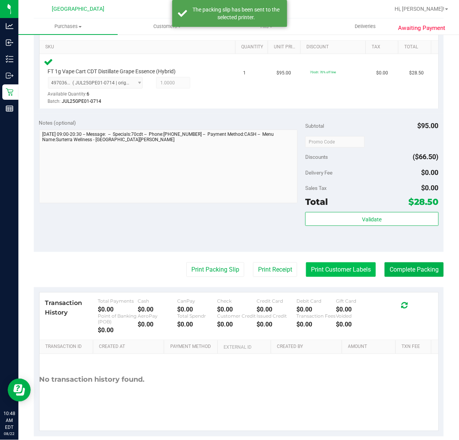
click at [315, 264] on button "Print Customer Labels" at bounding box center [341, 269] width 70 height 15
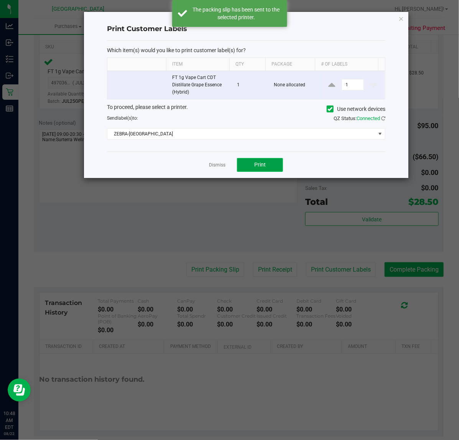
click at [259, 162] on span "Print" at bounding box center [260, 164] width 12 height 6
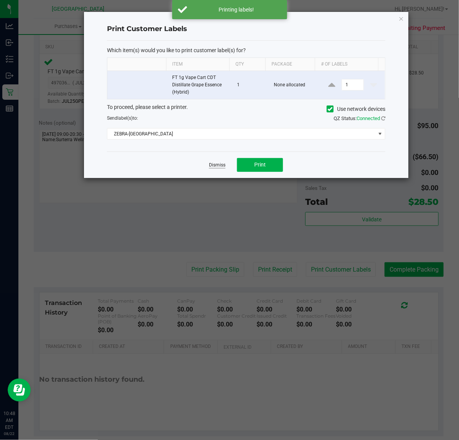
click at [218, 165] on link "Dismiss" at bounding box center [217, 165] width 16 height 7
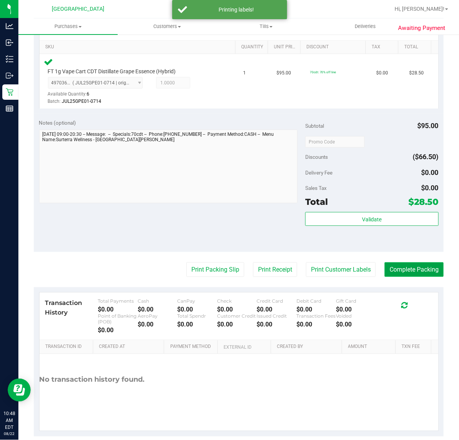
click at [400, 271] on button "Complete Packing" at bounding box center [414, 269] width 59 height 15
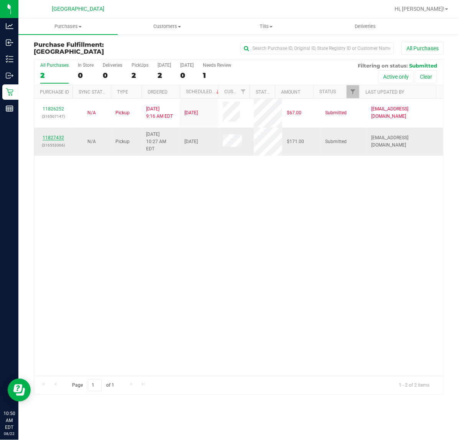
click at [59, 135] on link "11827432" at bounding box center [53, 137] width 21 height 5
